Goal: Task Accomplishment & Management: Manage account settings

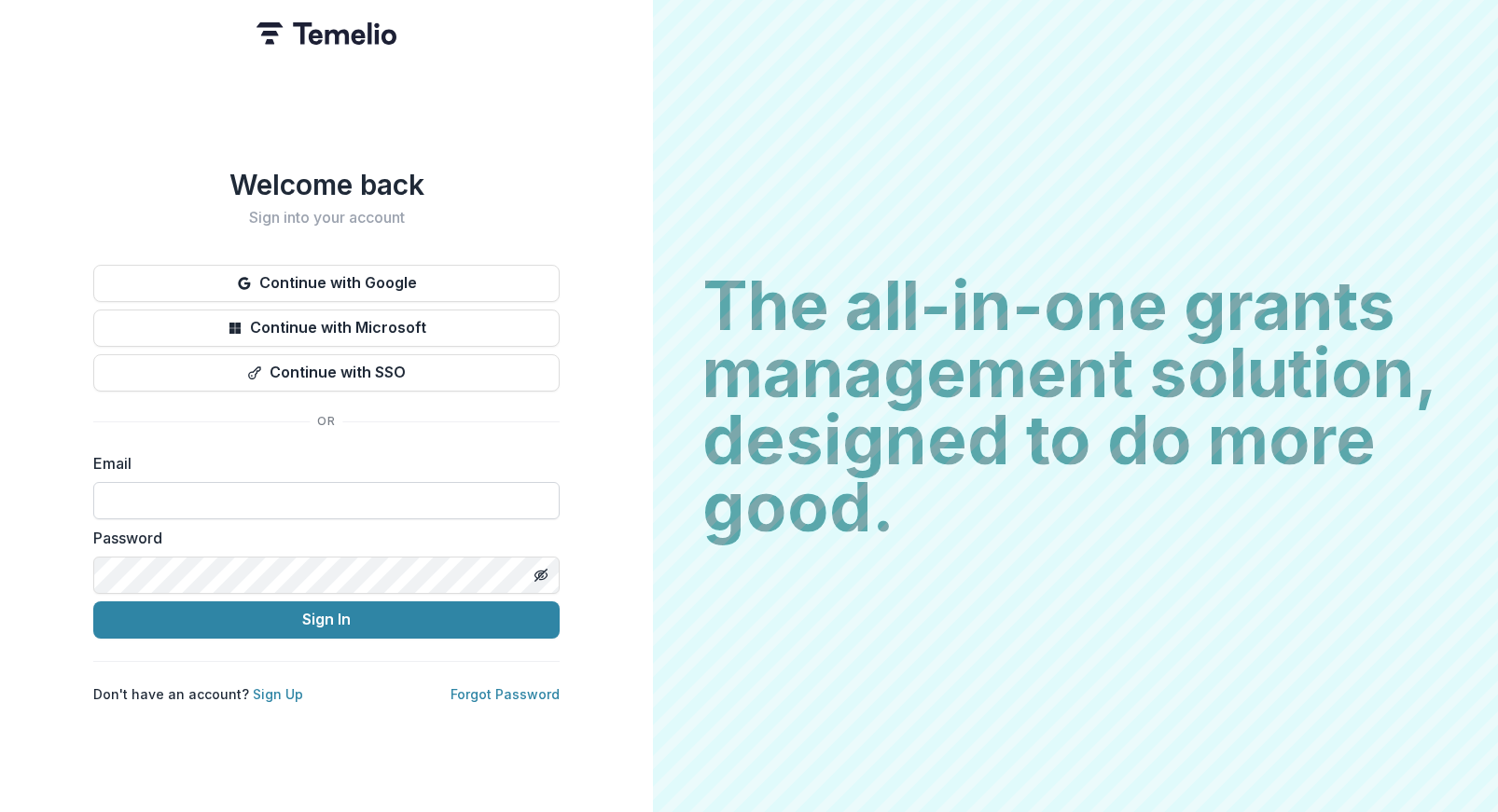
click at [153, 484] on input at bounding box center [326, 501] width 466 height 38
type input "**********"
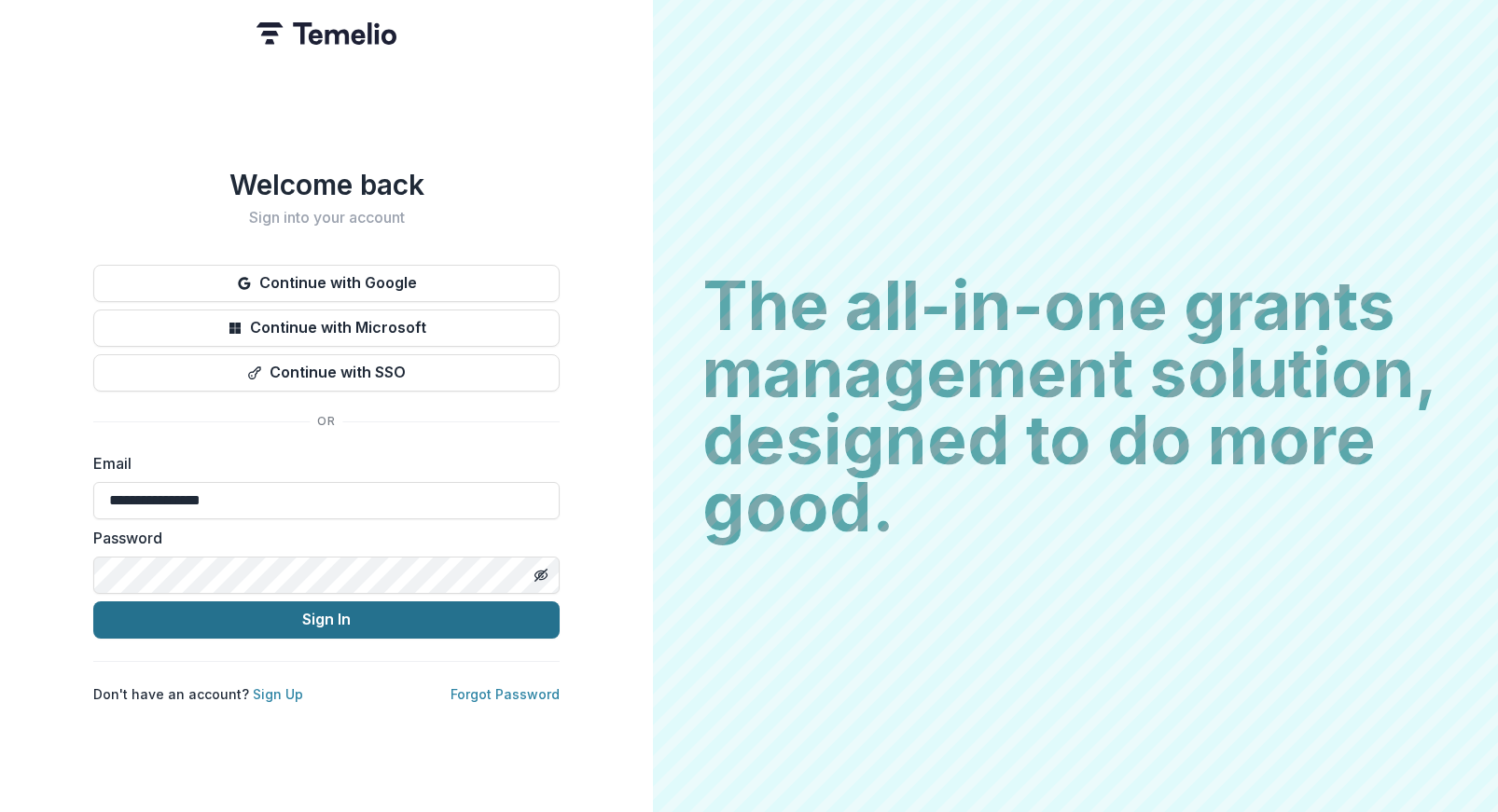
click at [363, 618] on button "Sign In" at bounding box center [326, 620] width 466 height 38
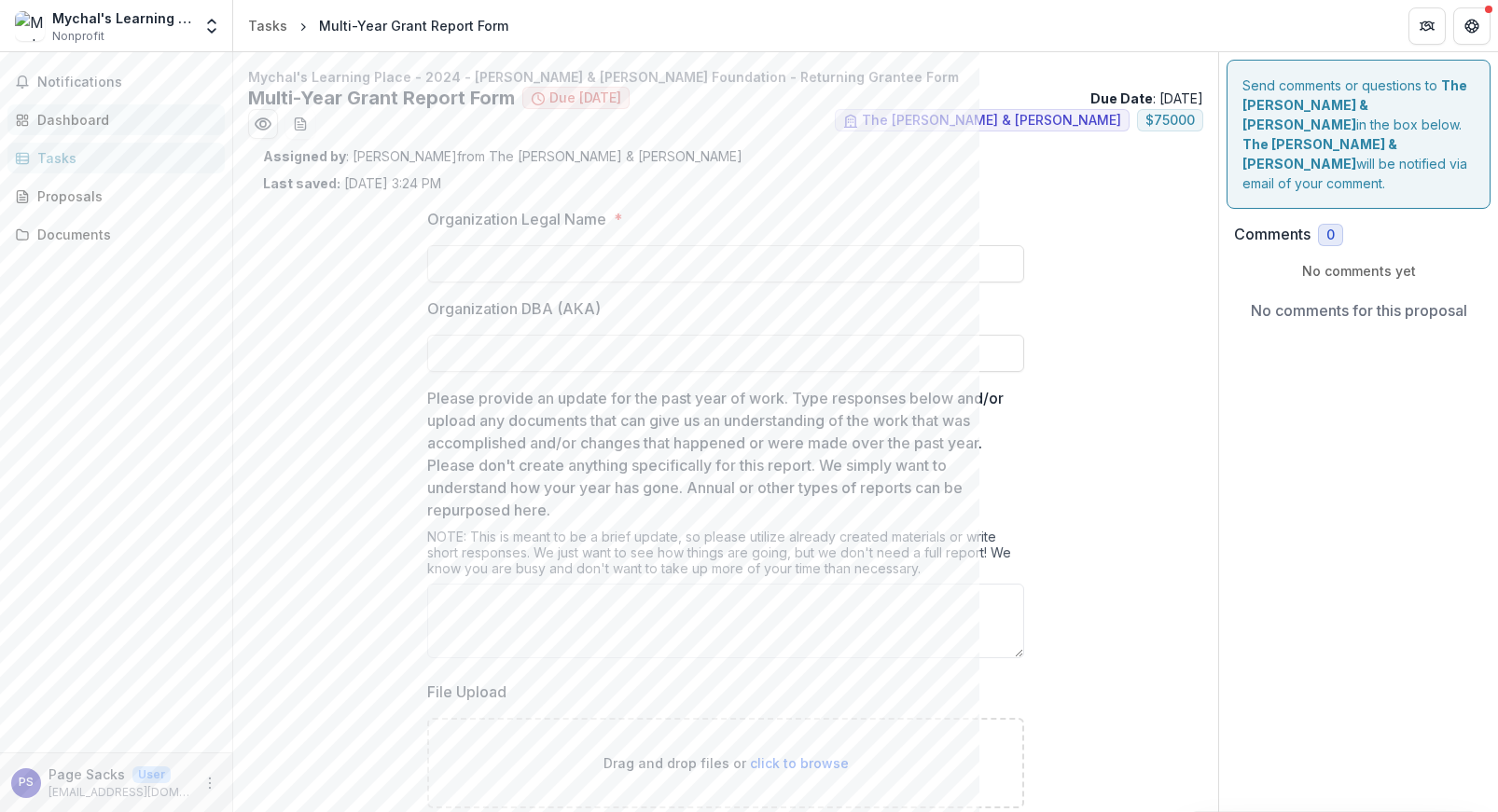
click at [74, 124] on div "Dashboard" at bounding box center [124, 120] width 172 height 19
